Goal: Task Accomplishment & Management: Manage account settings

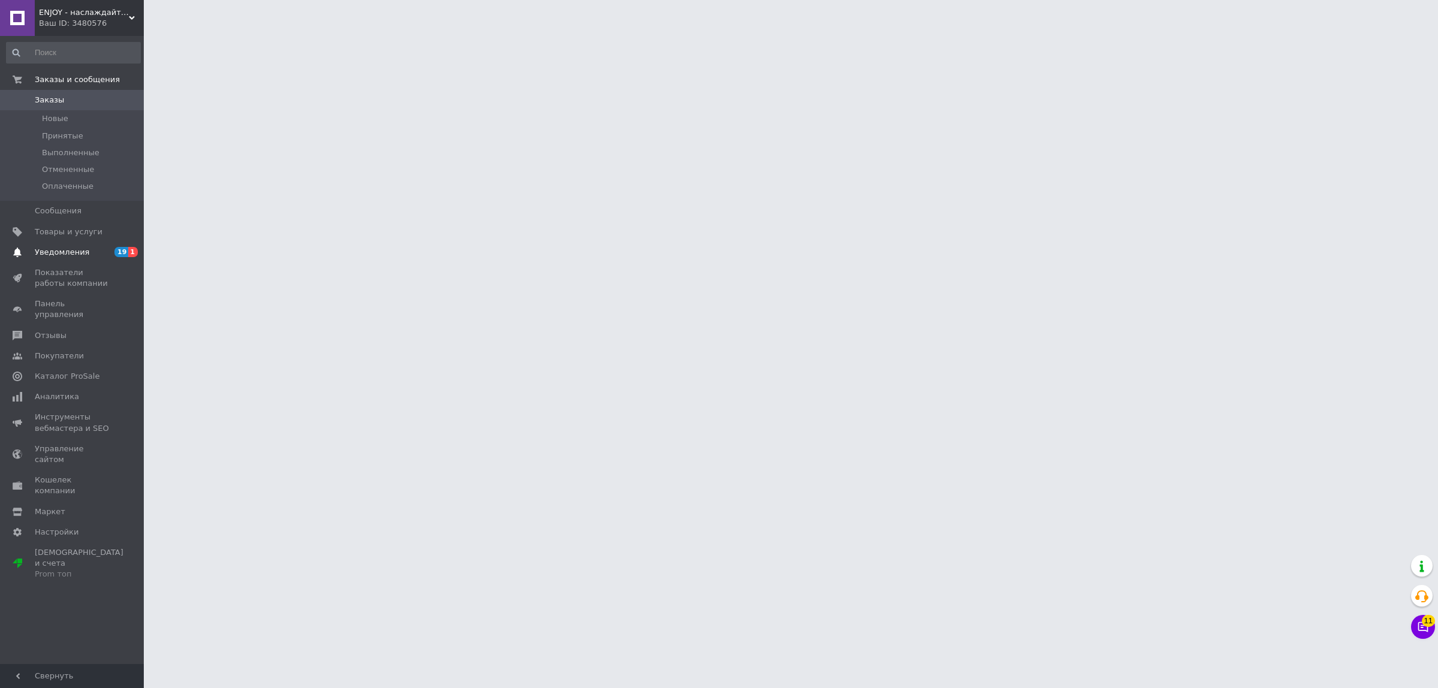
click at [112, 259] on link "Уведомления 19 1" at bounding box center [73, 252] width 147 height 20
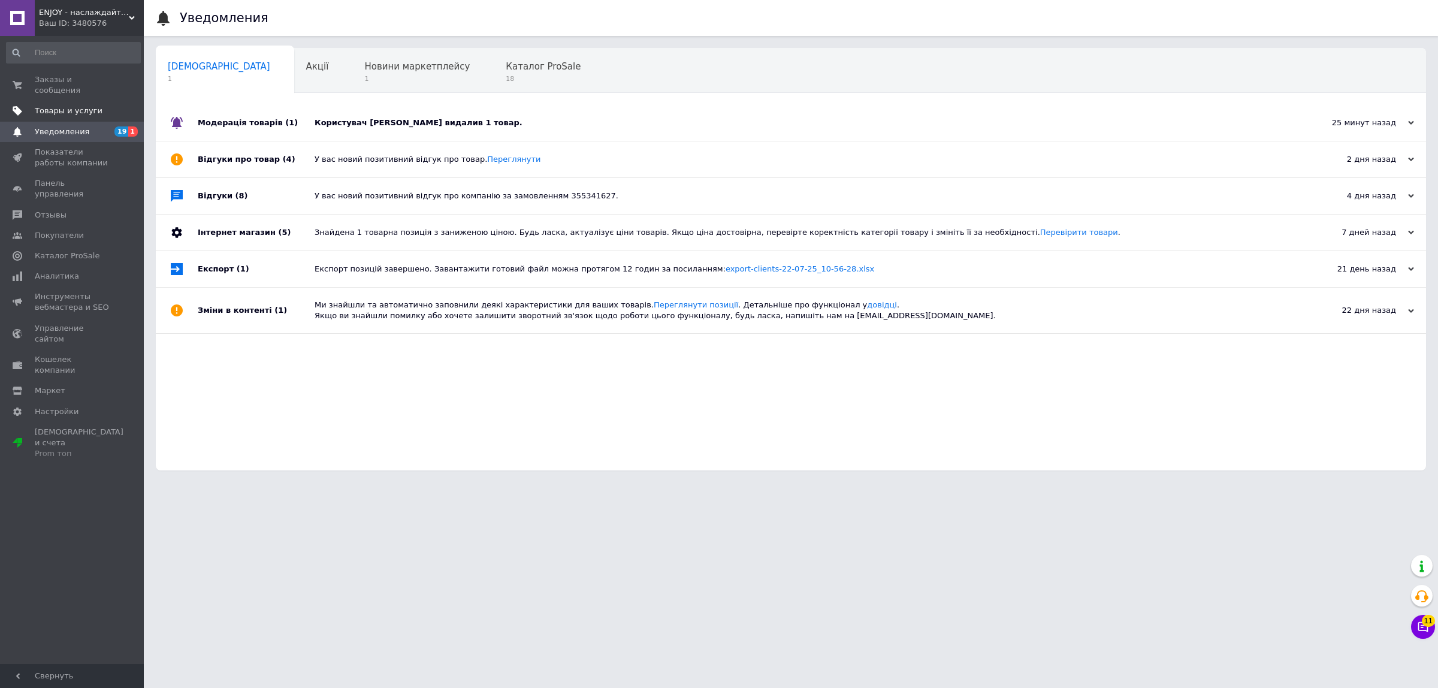
click at [74, 105] on span "Товары и услуги" at bounding box center [69, 110] width 68 height 11
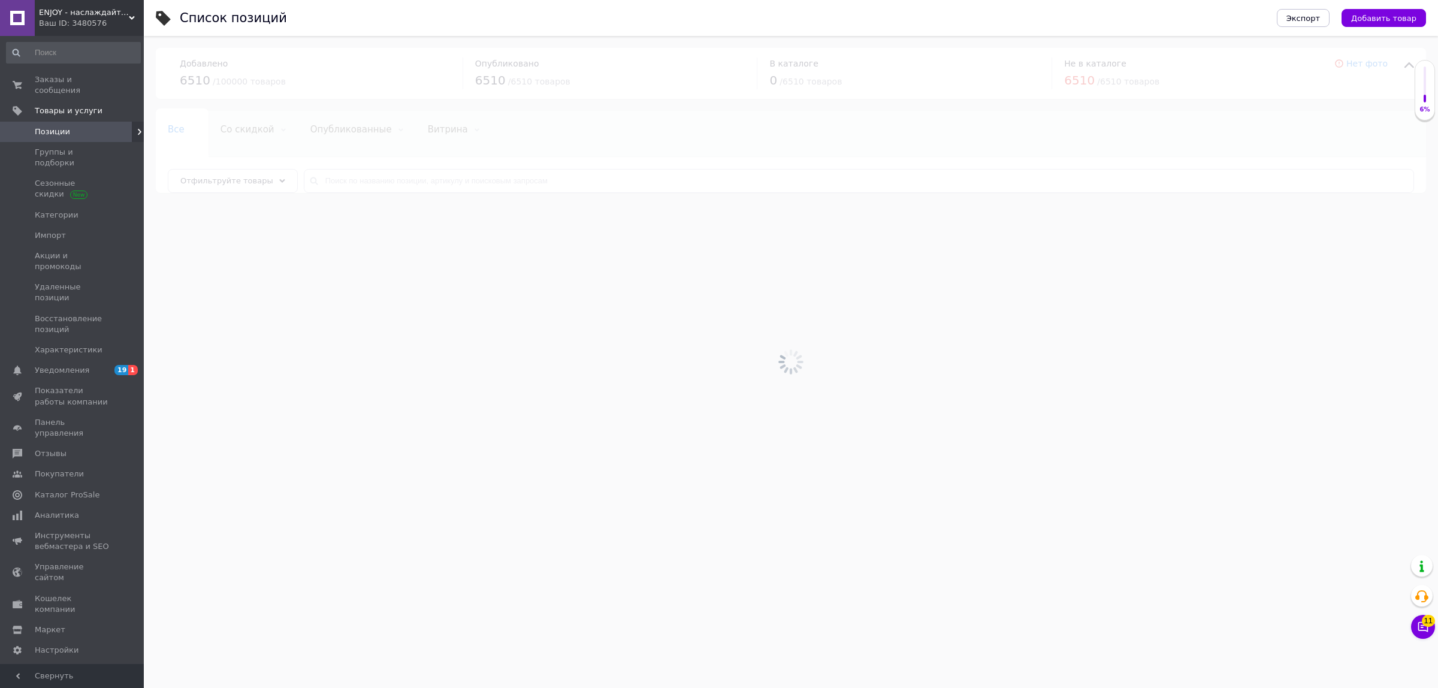
click at [426, 177] on div at bounding box center [791, 362] width 1294 height 652
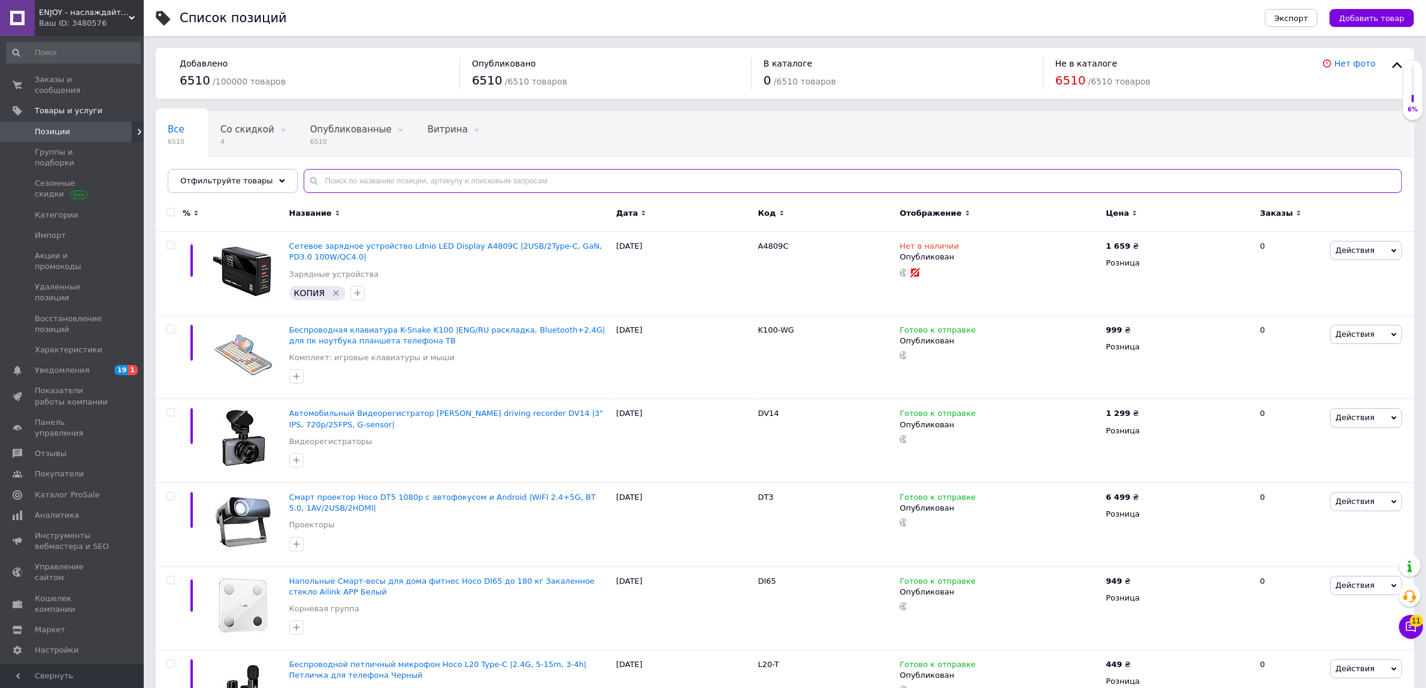
click at [426, 177] on input "text" at bounding box center [853, 181] width 1099 height 24
paste input "DK-05"
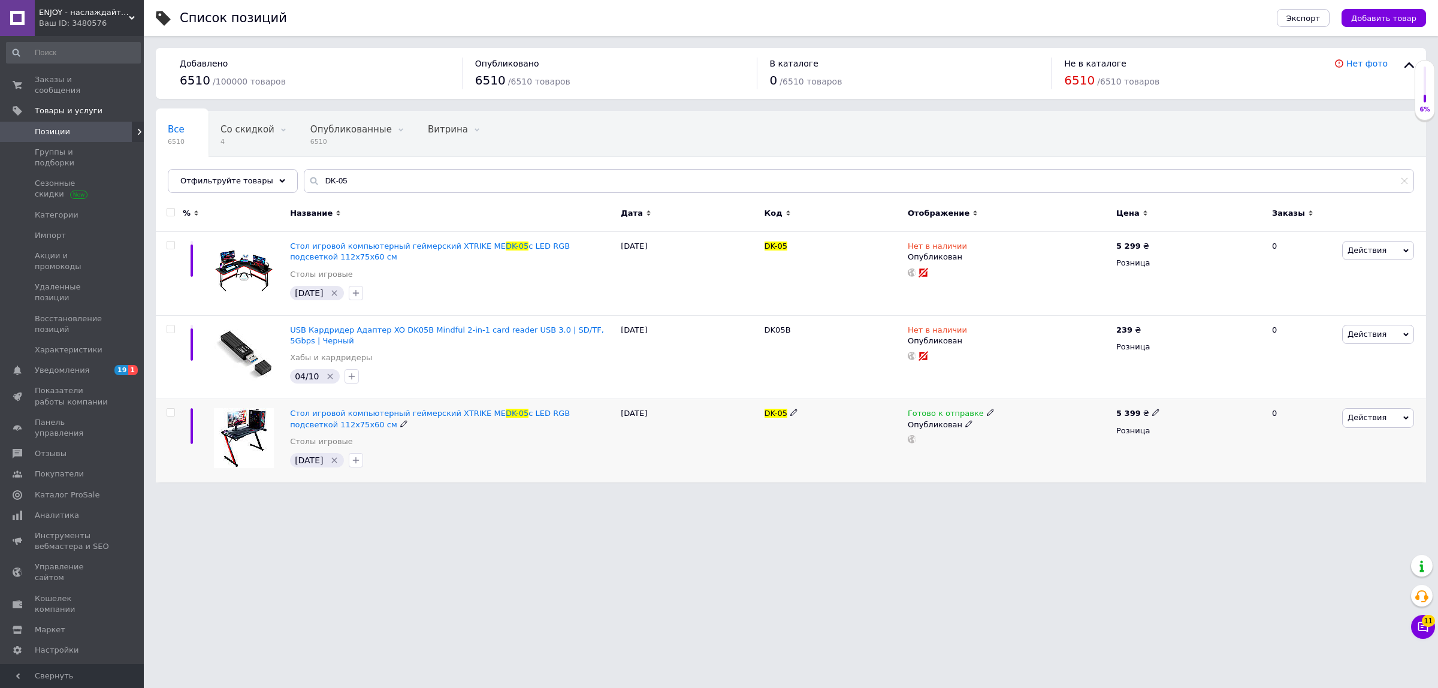
click at [981, 418] on div "Готово к отправке" at bounding box center [950, 413] width 87 height 11
click at [1034, 438] on li "Нет в наличии" at bounding box center [1052, 438] width 114 height 17
click at [457, 494] on html "ENJOY - наслаждайтесь покупками вместе с нами! Ваш ID: 3480576 Сайт ENJOY - нас…" at bounding box center [719, 247] width 1438 height 494
click at [1070, 494] on html "ENJOY - наслаждайтесь покупками вместе с нами! Ваш ID: 3480576 Сайт ENJOY - нас…" at bounding box center [719, 247] width 1438 height 494
drag, startPoint x: 295, startPoint y: 174, endPoint x: 306, endPoint y: 195, distance: 24.1
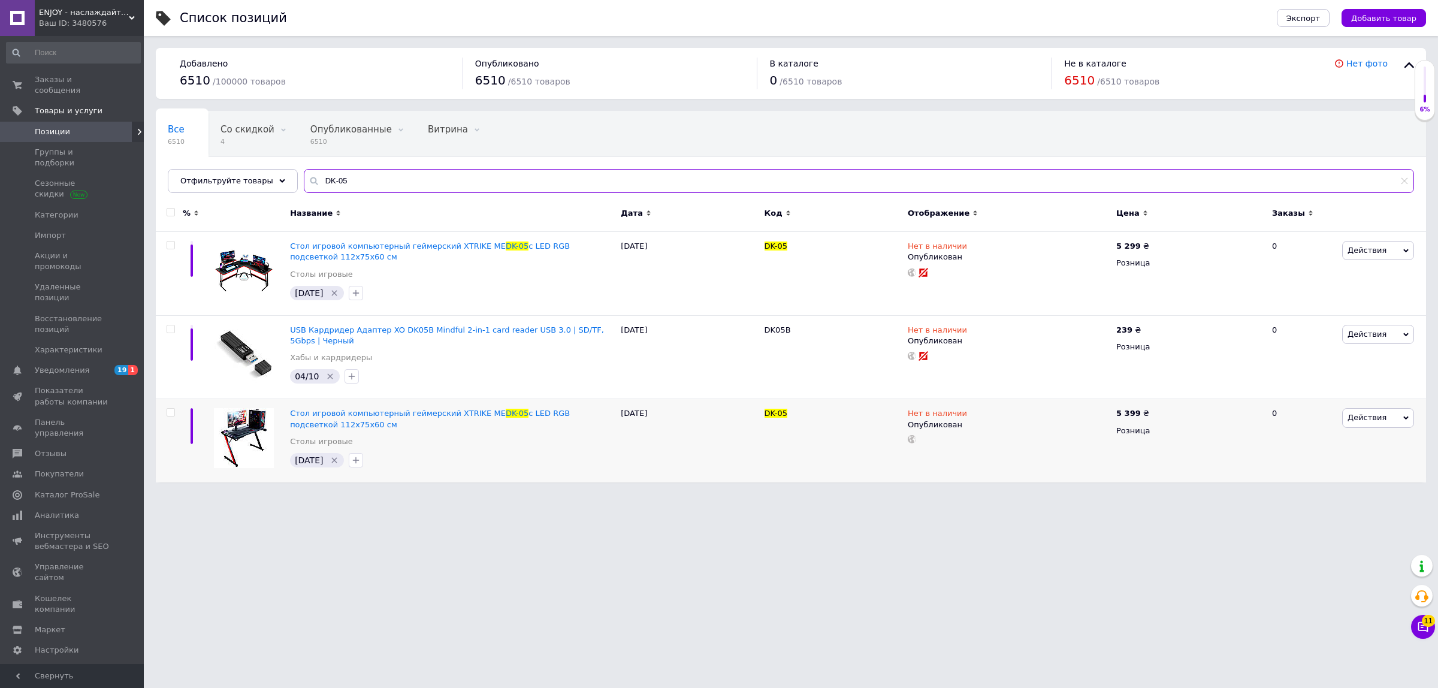
click at [204, 175] on div "Отфильтруйте товары DK-05" at bounding box center [791, 181] width 1246 height 24
paste input "US-SJ474"
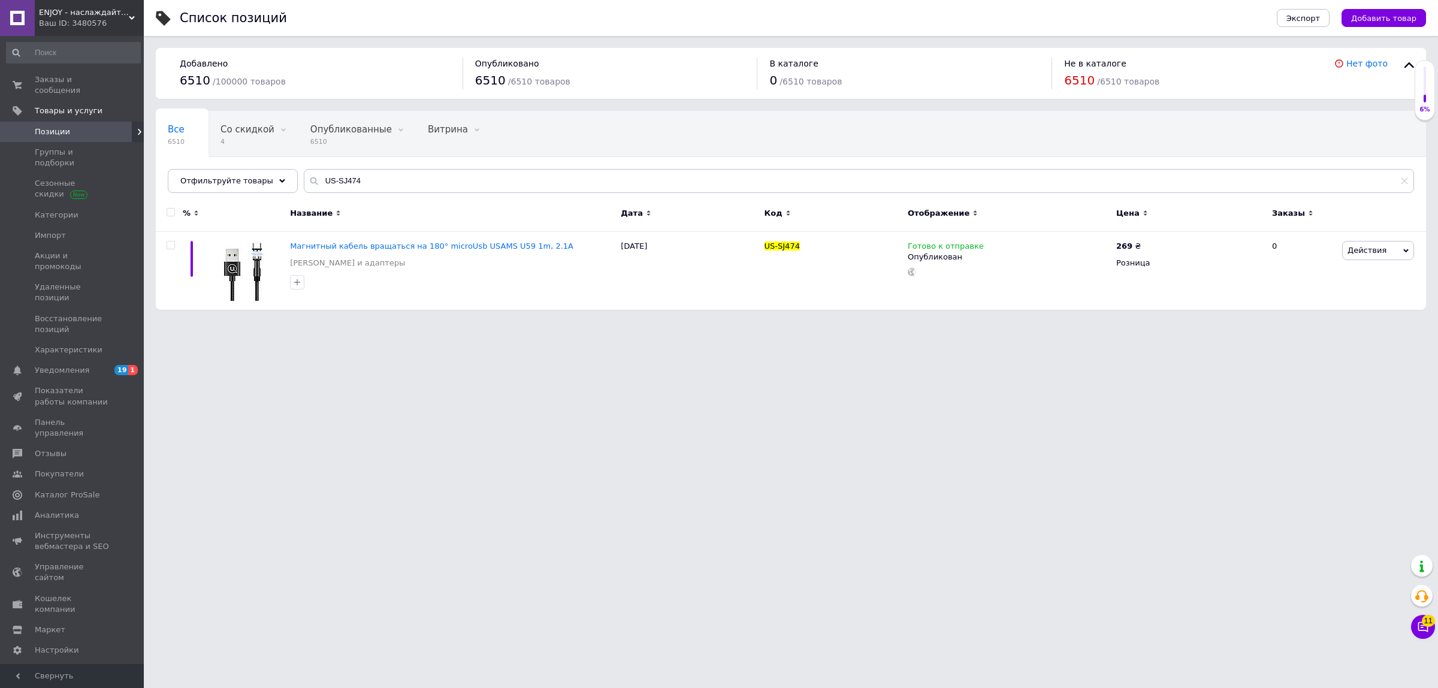
drag, startPoint x: 1261, startPoint y: 449, endPoint x: 1211, endPoint y: 432, distance: 52.5
click at [1259, 322] on html "ENJOY - наслаждайтесь покупками вместе с нами! Ваш ID: 3480576 Сайт ENJOY - нас…" at bounding box center [719, 161] width 1438 height 322
drag, startPoint x: 198, startPoint y: 184, endPoint x: 186, endPoint y: 184, distance: 11.4
click at [189, 184] on div "Отфильтруйте товары US-SJ474" at bounding box center [791, 181] width 1246 height 24
paste input "PP-B40"
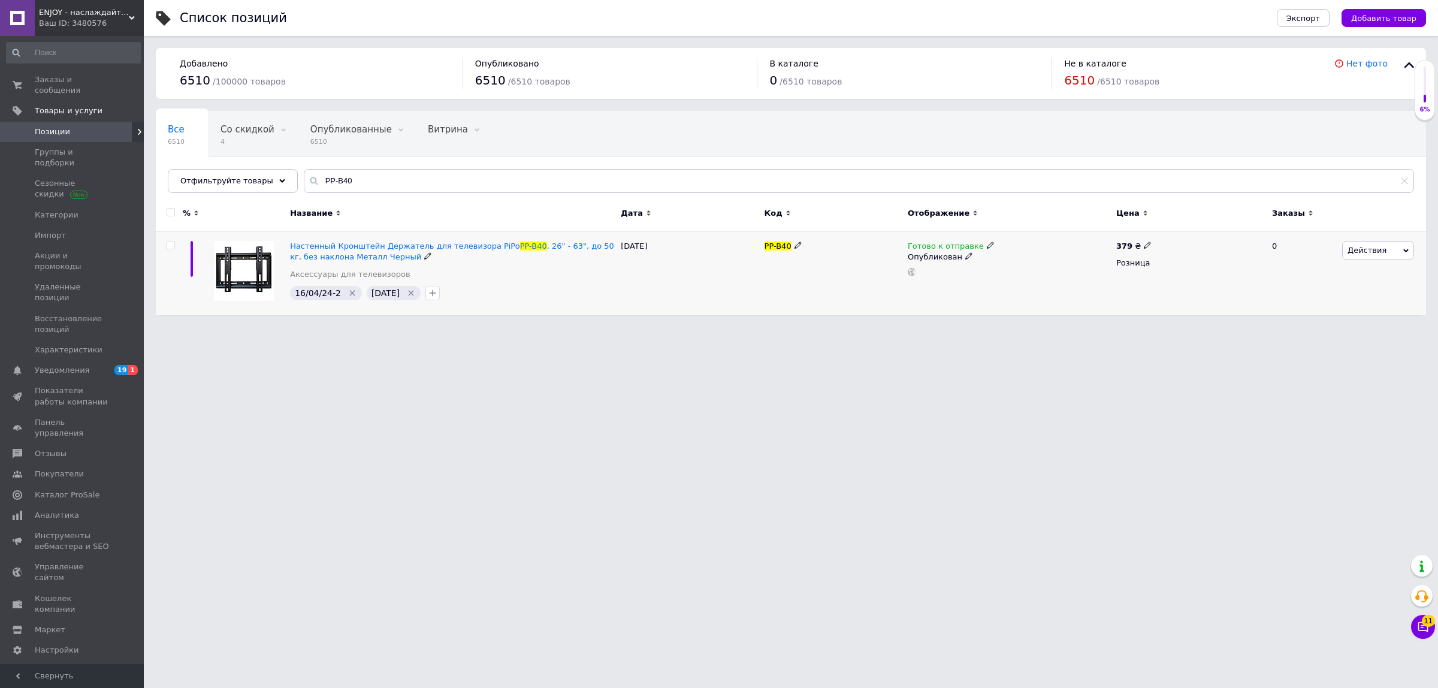
click at [987, 247] on icon at bounding box center [990, 244] width 7 height 7
click at [999, 271] on li "Нет в наличии" at bounding box center [1052, 271] width 114 height 17
click at [1094, 327] on html "ENJOY - наслаждайтесь покупками вместе с нами! Ваш ID: 3480576 Сайт ENJOY - нас…" at bounding box center [719, 163] width 1438 height 327
drag, startPoint x: 364, startPoint y: 172, endPoint x: 190, endPoint y: 172, distance: 173.7
click at [184, 172] on div "Отфильтруйте товары PP-B40" at bounding box center [791, 181] width 1246 height 24
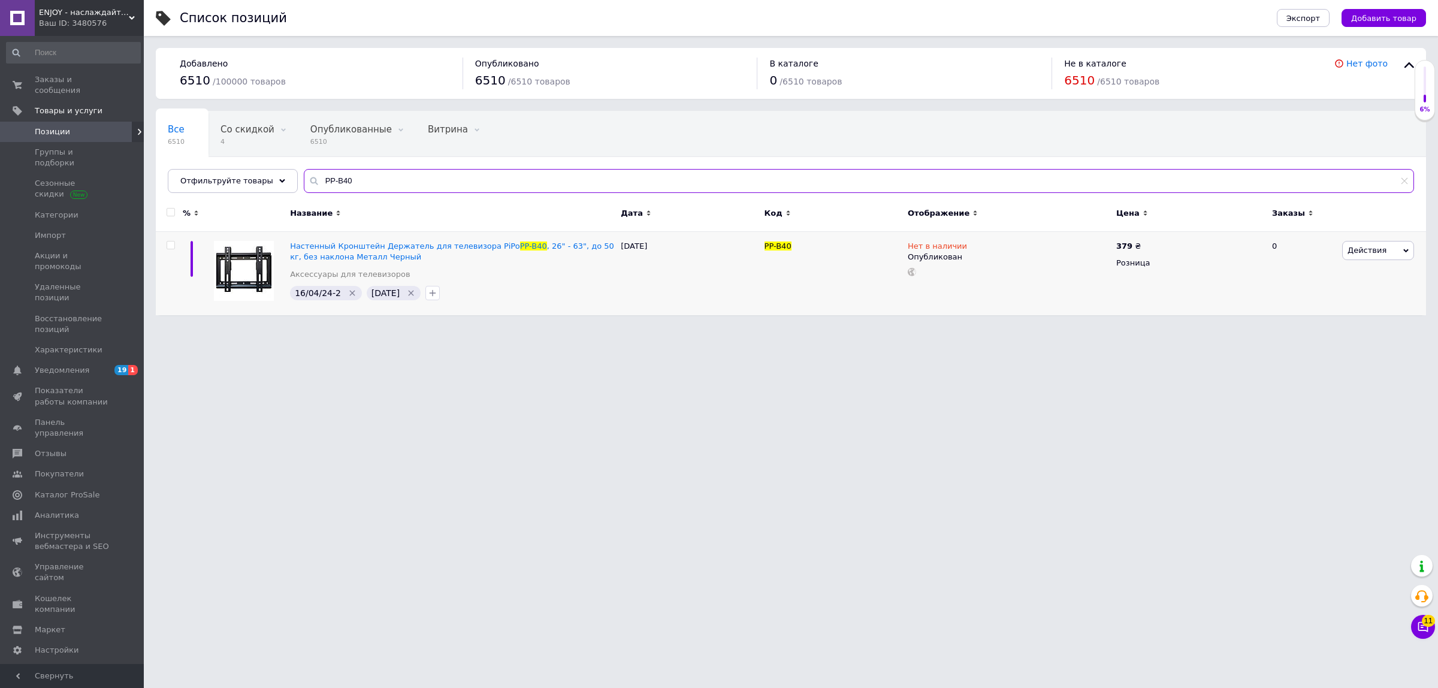
paste input "AOCHUAN-SMARTXPRO-B"
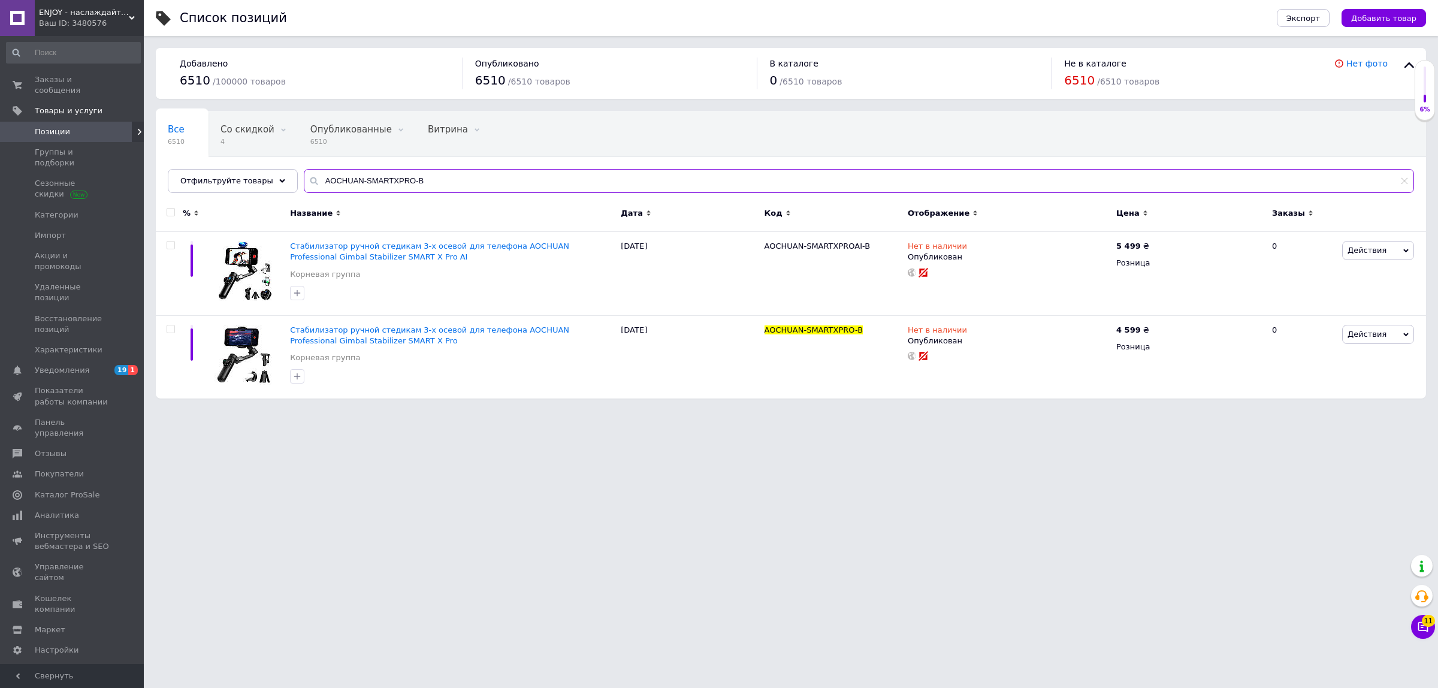
type input "AOCHUAN-SMARTXPRO-B"
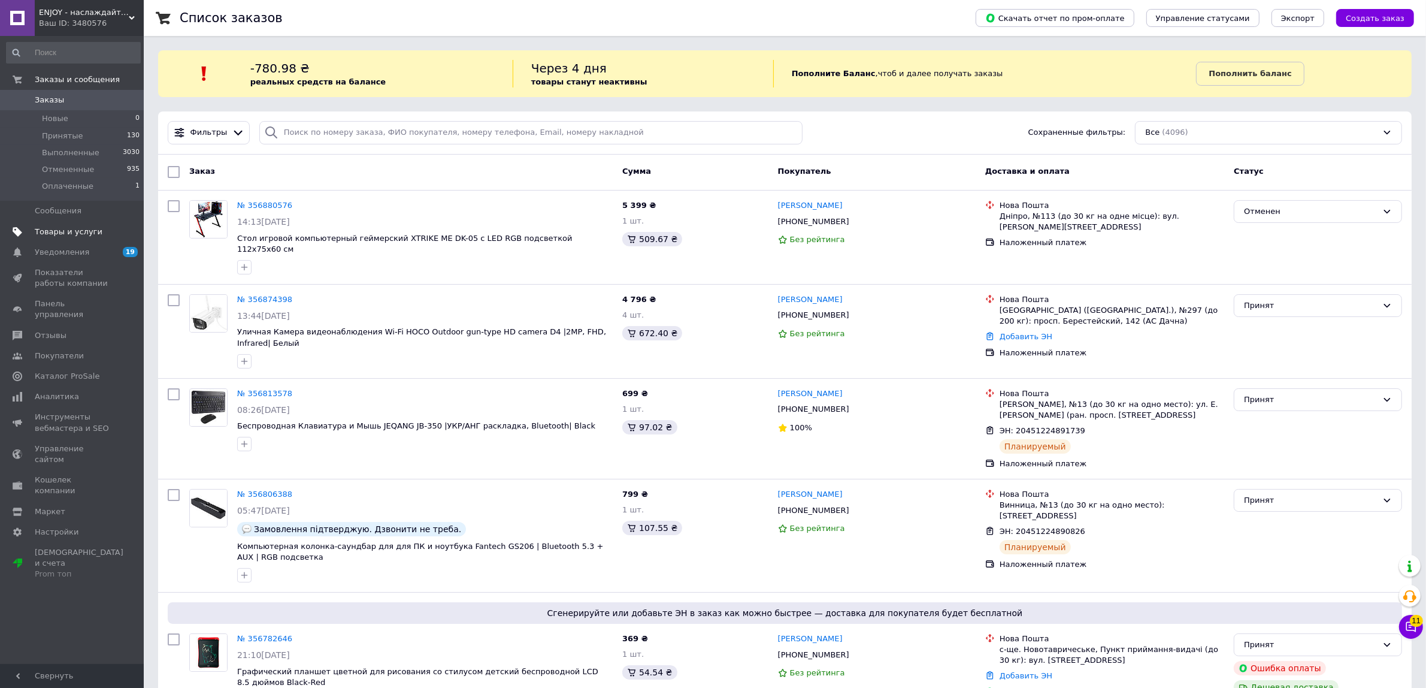
click at [100, 232] on span "Товары и услуги" at bounding box center [73, 231] width 76 height 11
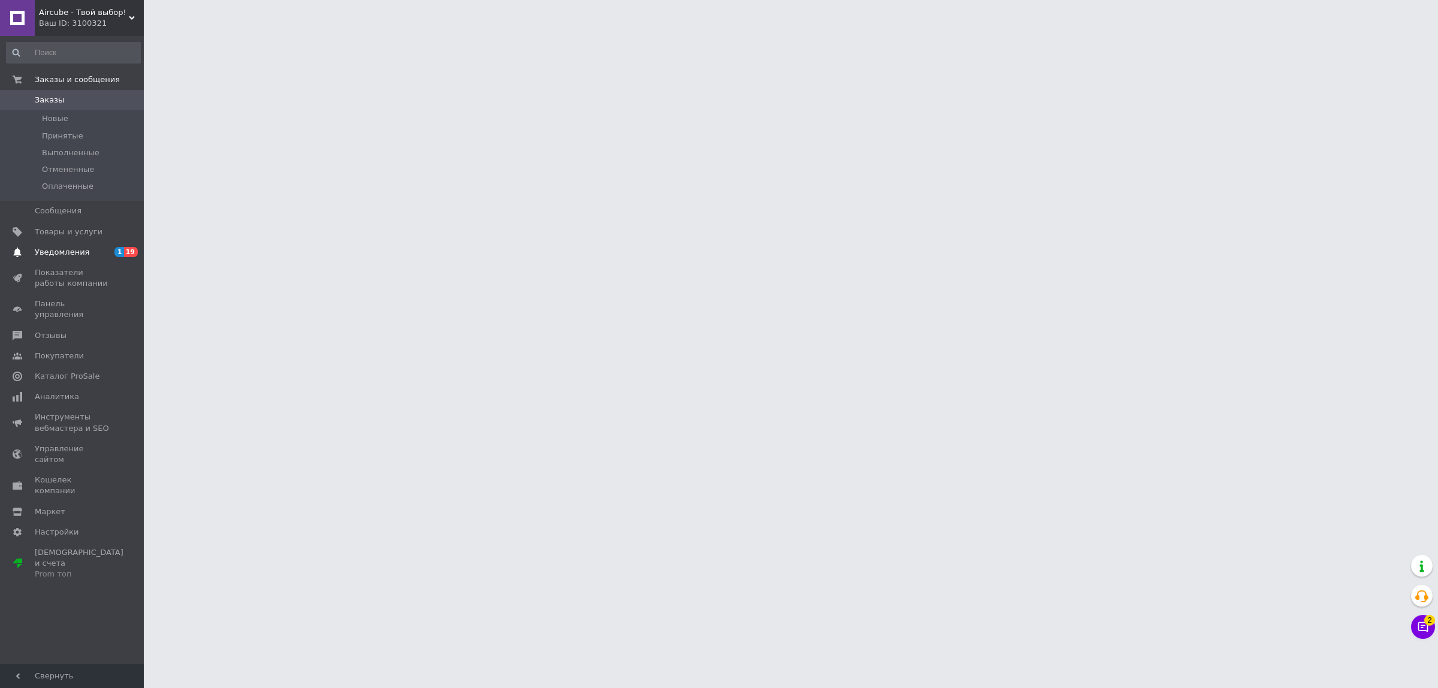
click at [79, 255] on span "Уведомления" at bounding box center [62, 252] width 55 height 11
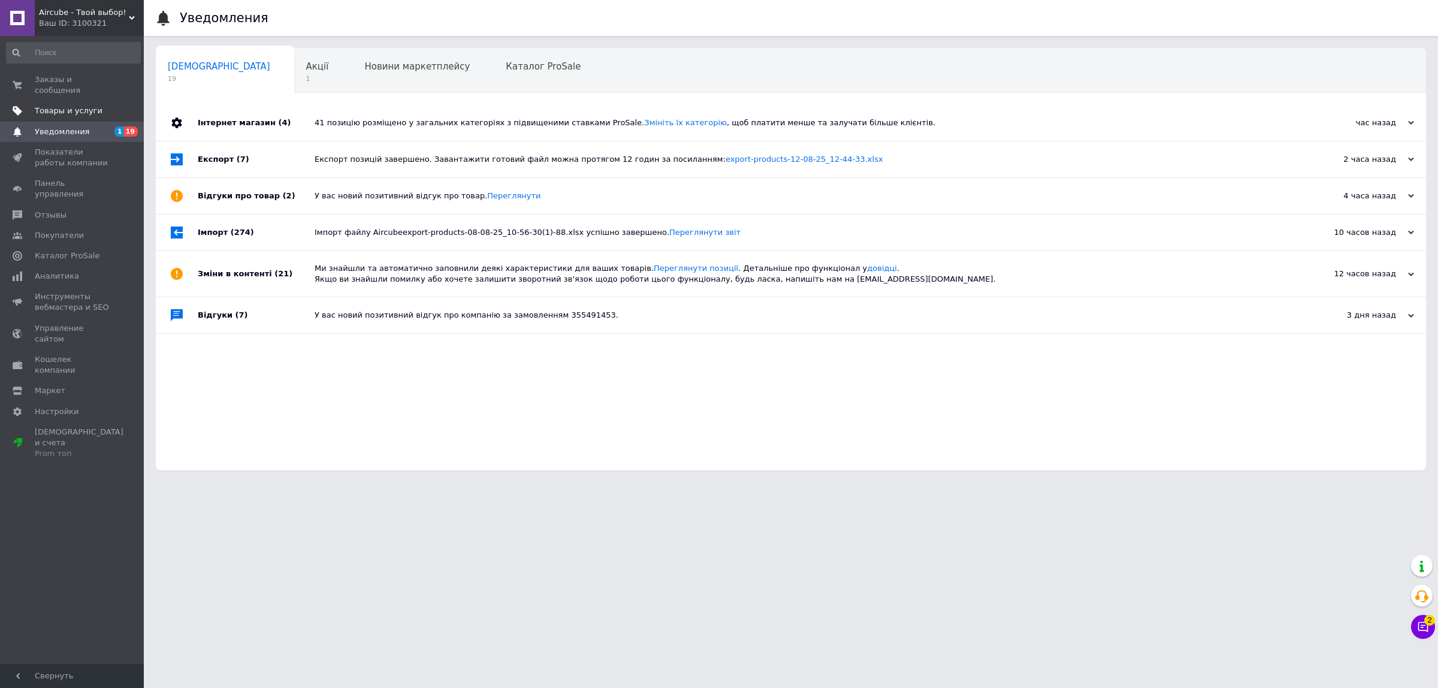
click at [104, 106] on link "Товары и услуги" at bounding box center [73, 111] width 147 height 20
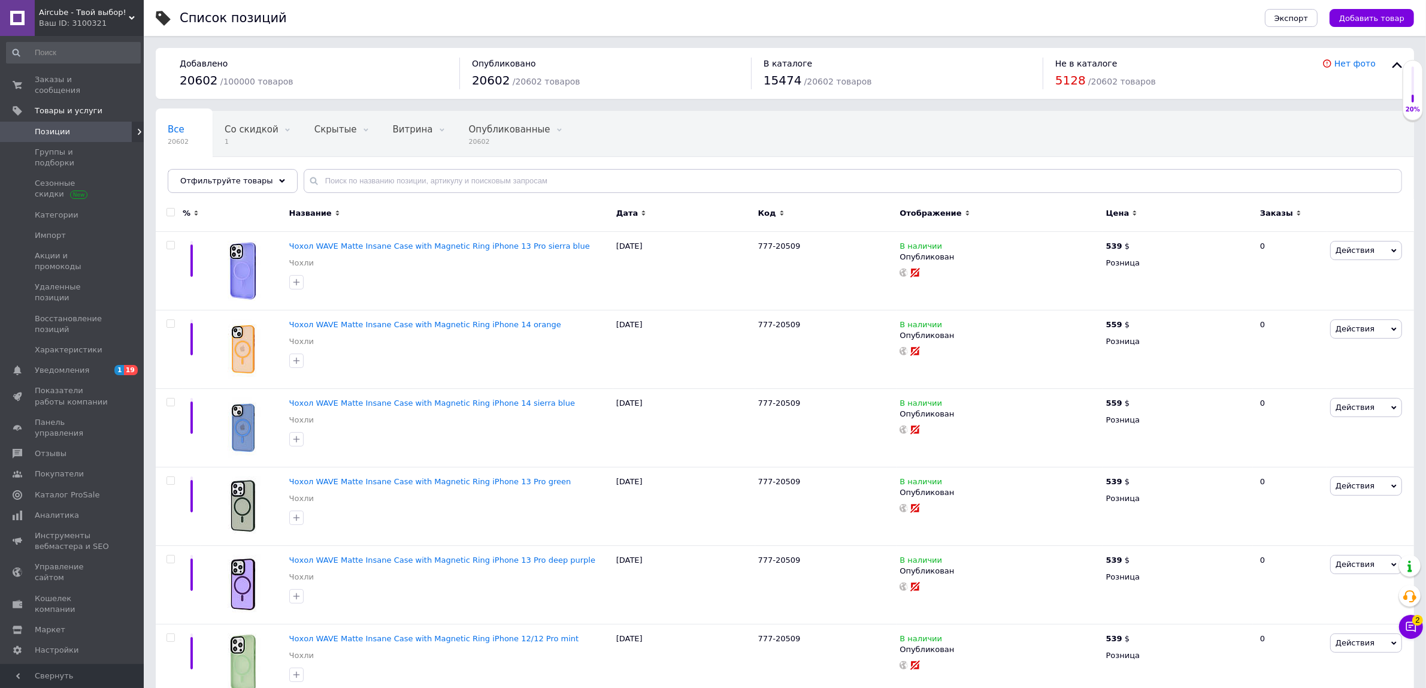
drag, startPoint x: 103, startPoint y: 22, endPoint x: 88, endPoint y: 91, distance: 70.5
click at [103, 22] on div "Ваш ID: 3100321" at bounding box center [91, 23] width 105 height 11
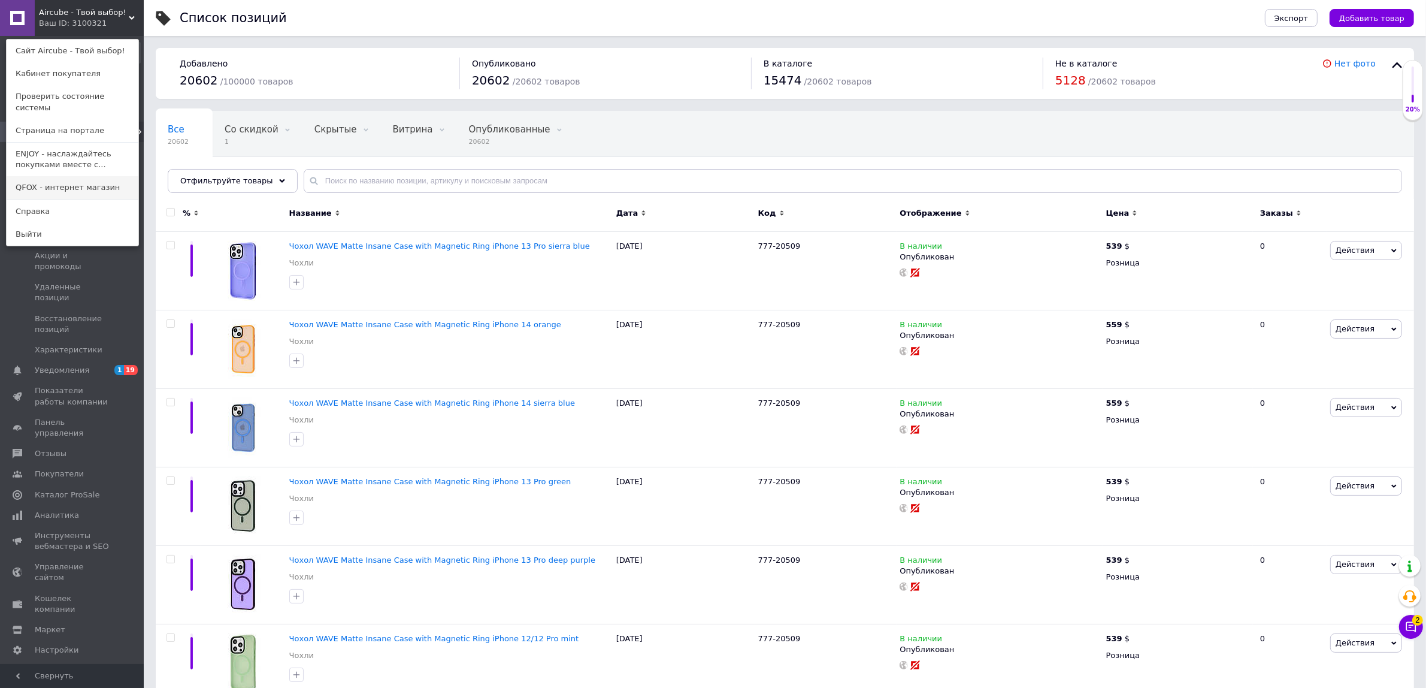
click at [74, 176] on link "QFOX - интернет магазин" at bounding box center [73, 187] width 132 height 23
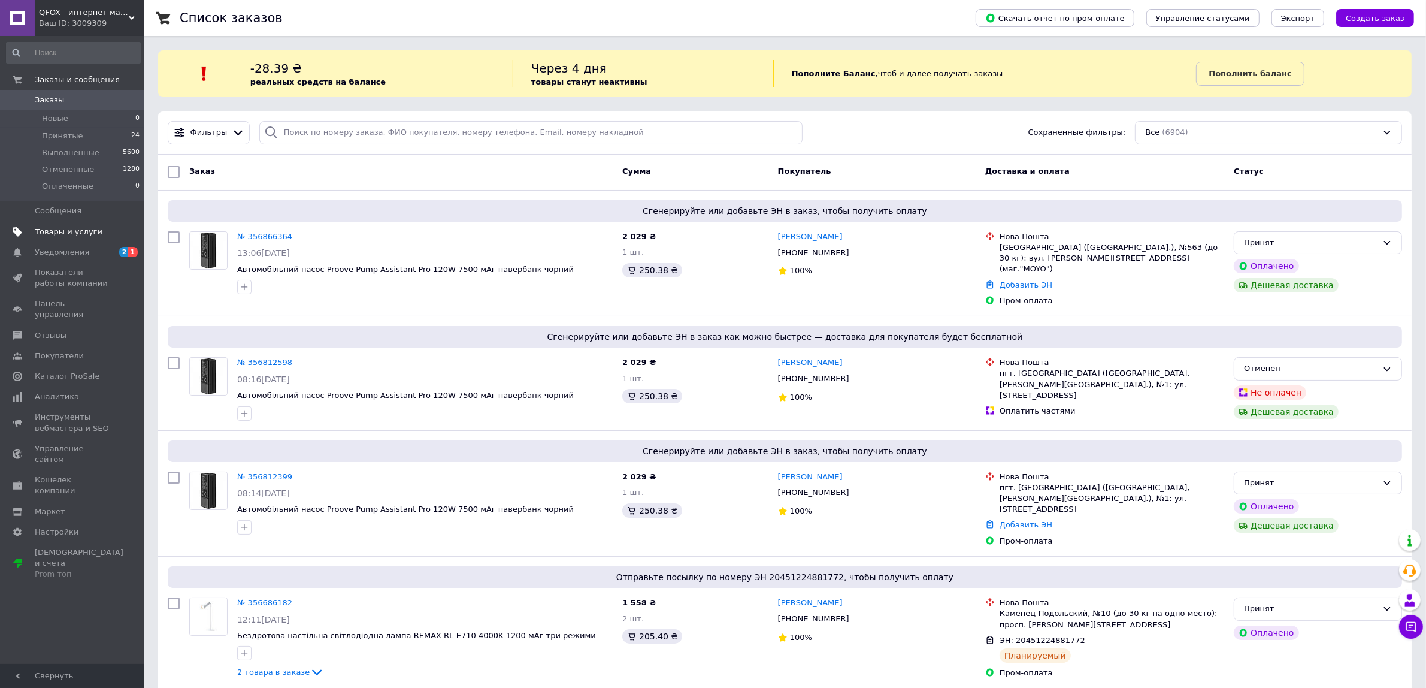
click at [98, 226] on span "Товары и услуги" at bounding box center [73, 231] width 76 height 11
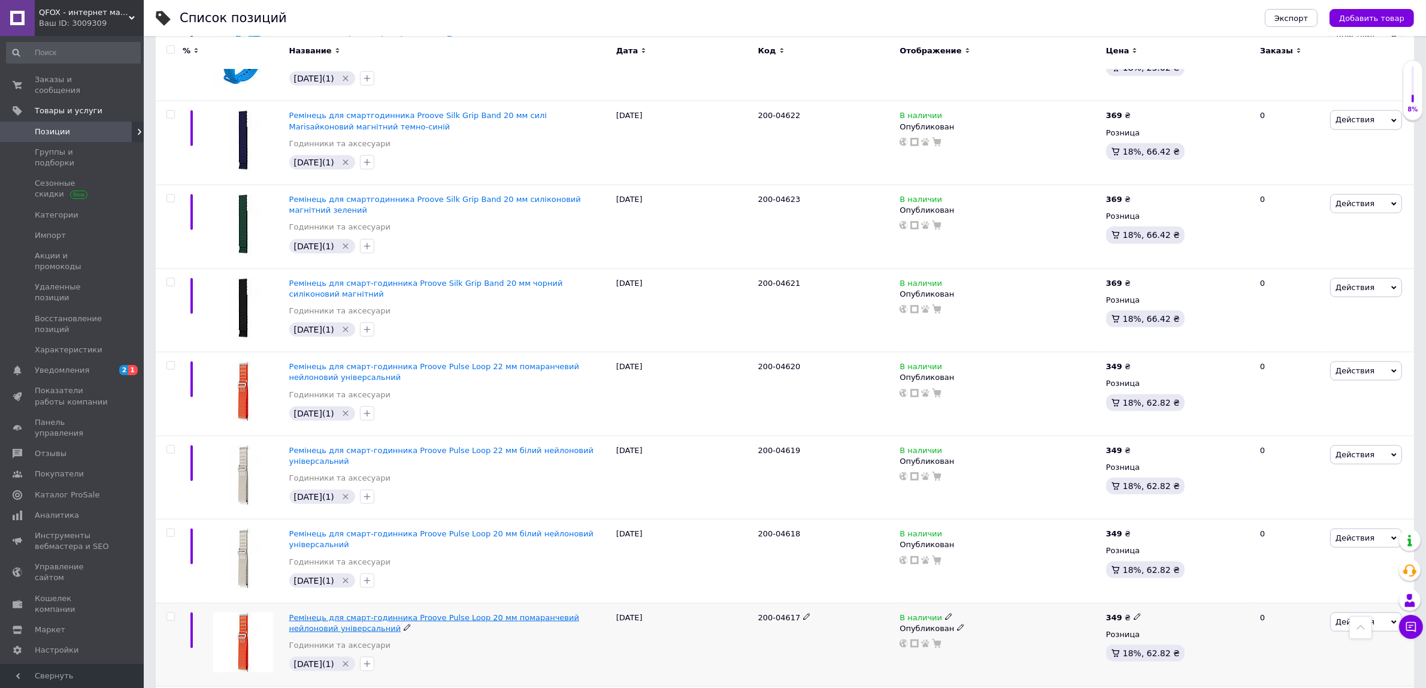
scroll to position [7584, 0]
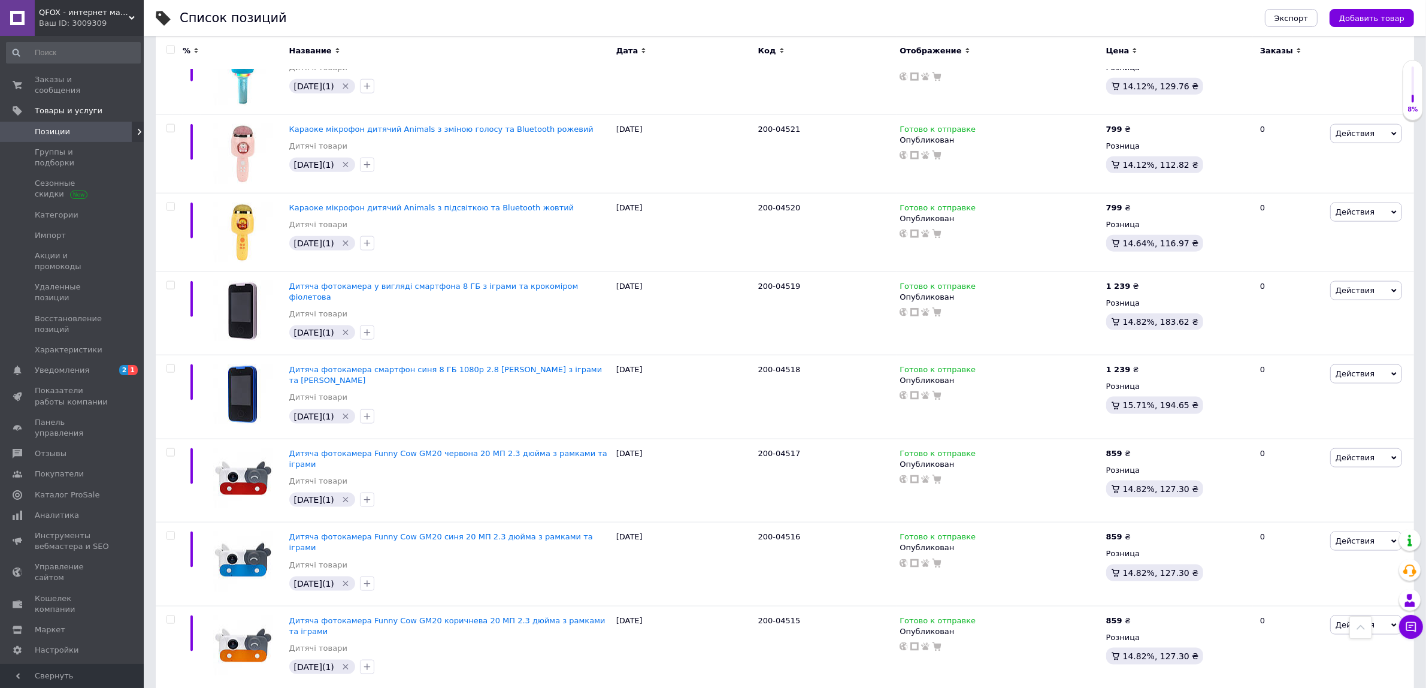
scroll to position [7548, 0]
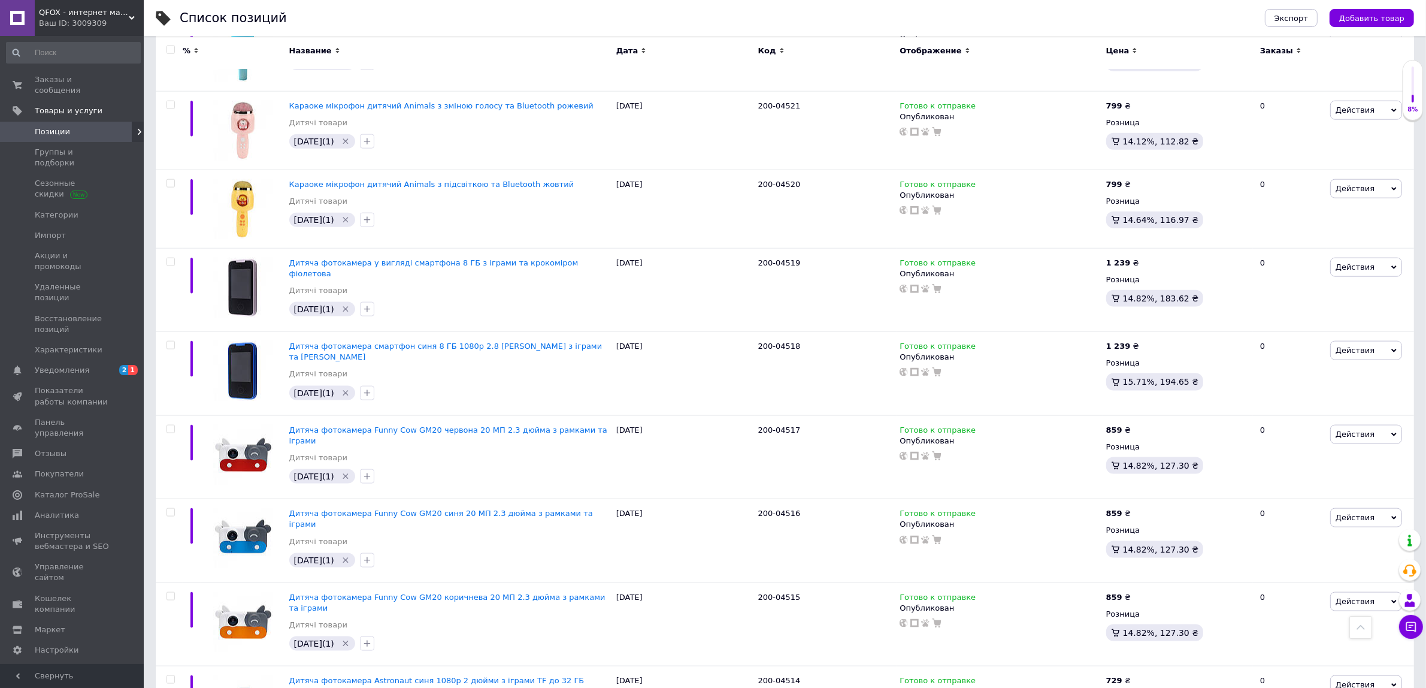
click at [90, 4] on div "QFOX - интернет магазин Ваш ID: 3009309" at bounding box center [89, 18] width 109 height 36
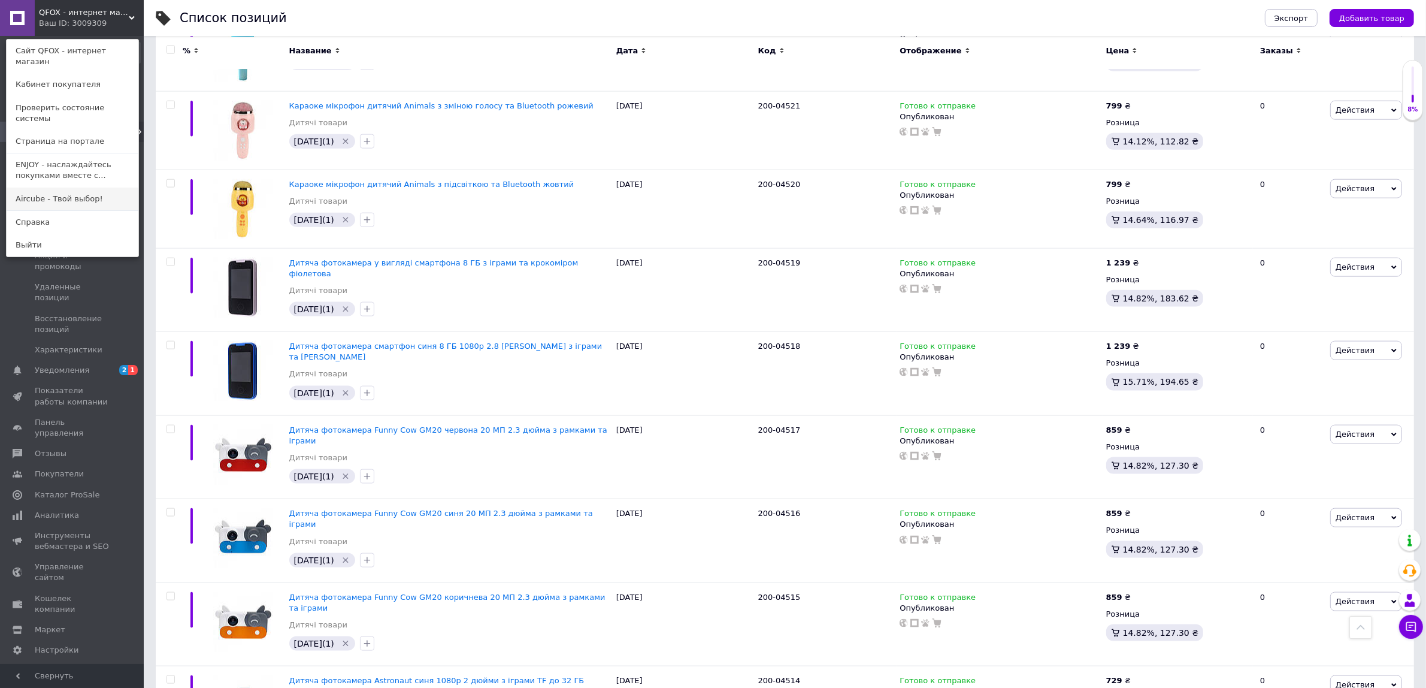
click at [92, 187] on link "Aircube - Твой выбор!" at bounding box center [73, 198] width 132 height 23
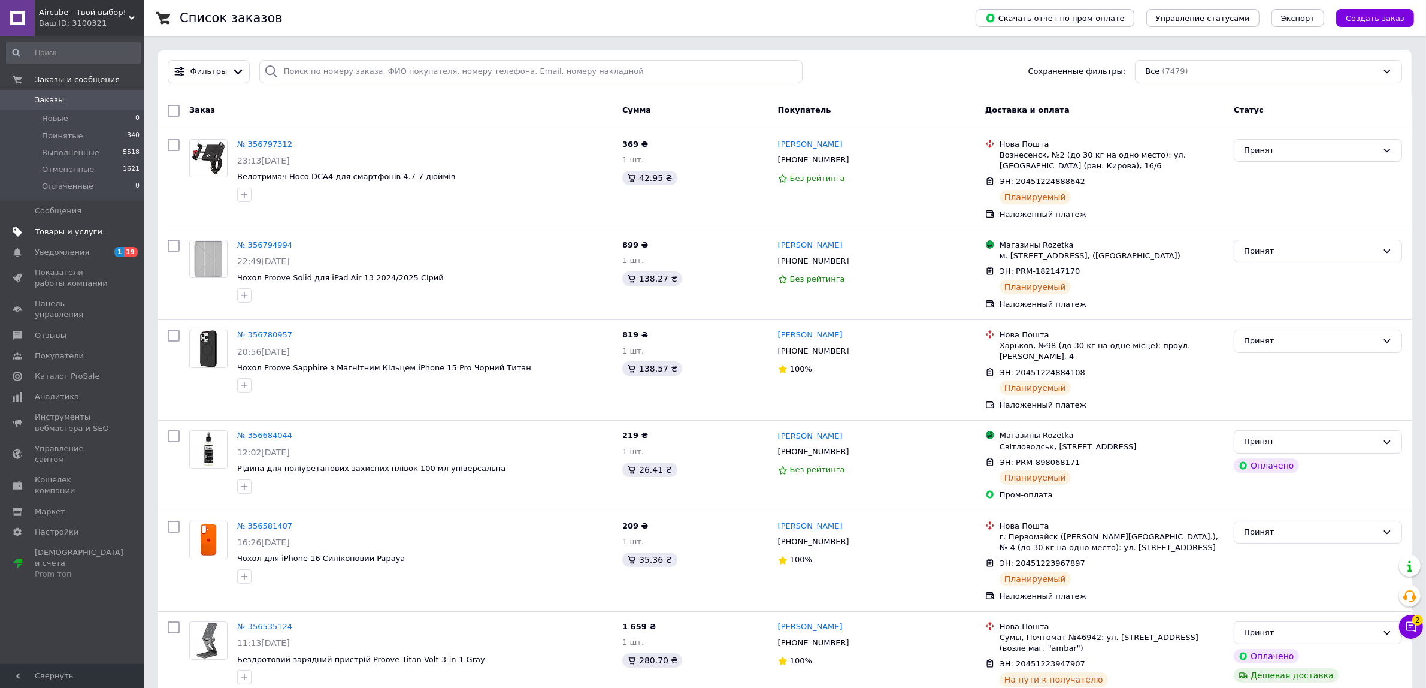
click at [27, 232] on span at bounding box center [17, 231] width 35 height 11
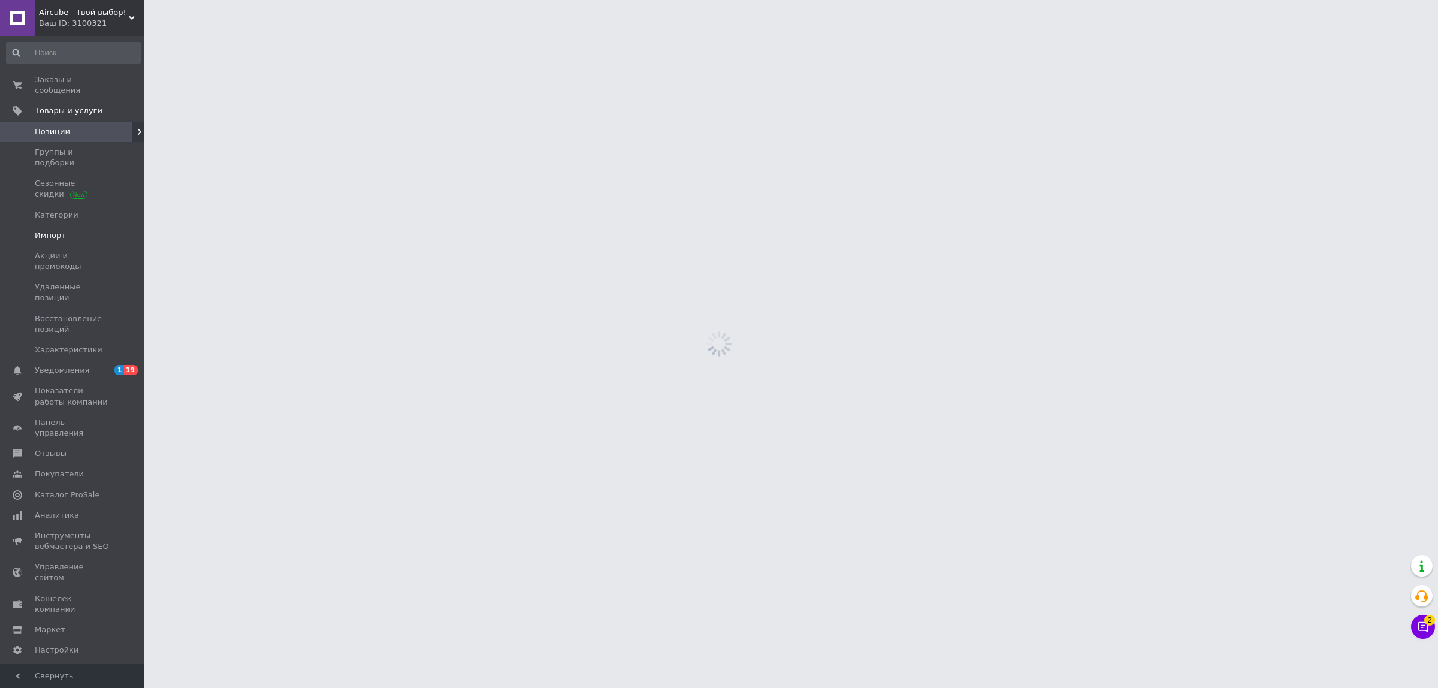
click at [75, 225] on link "Импорт" at bounding box center [73, 235] width 147 height 20
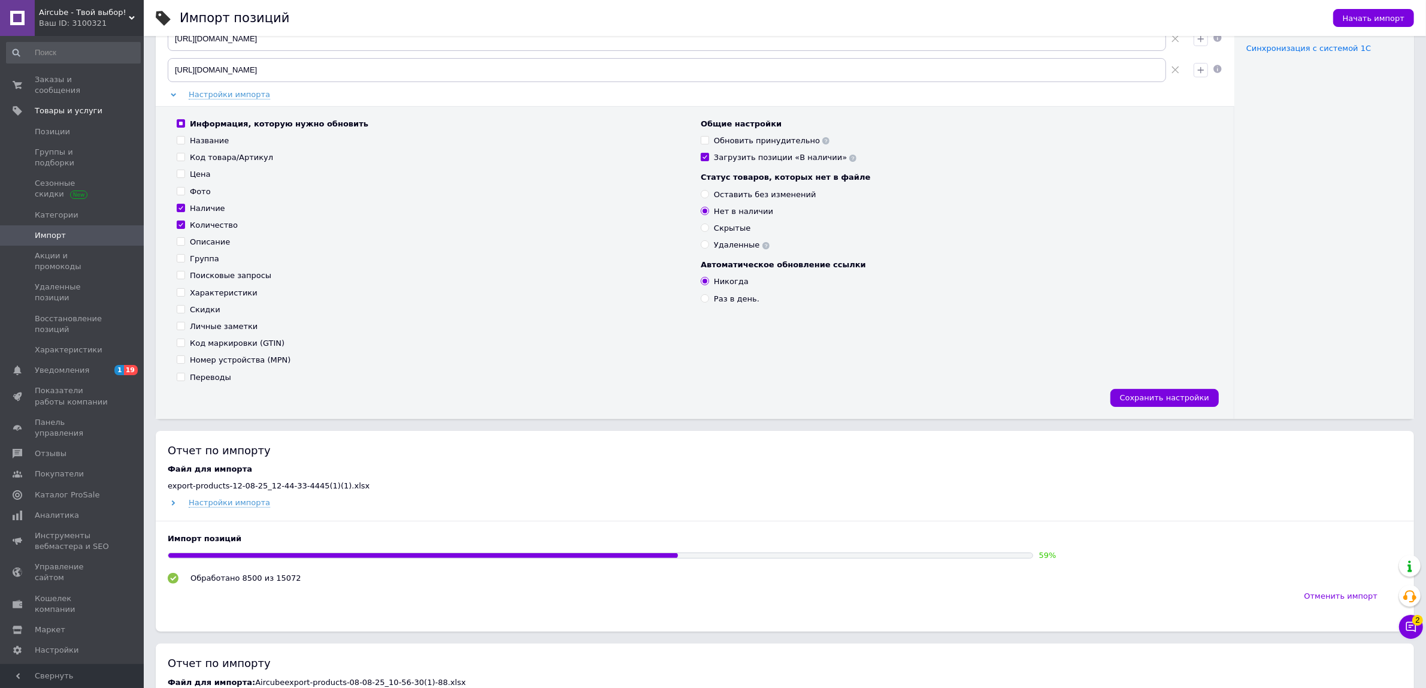
scroll to position [449, 0]
